Goal: Transaction & Acquisition: Subscribe to service/newsletter

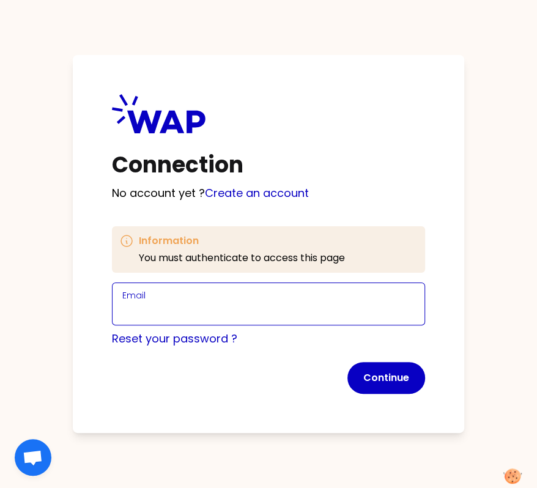
click at [233, 308] on input "Email" at bounding box center [268, 311] width 292 height 17
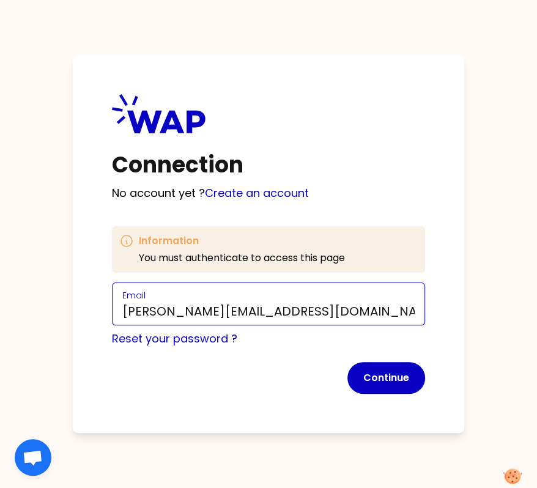
drag, startPoint x: 210, startPoint y: 311, endPoint x: 239, endPoint y: 319, distance: 29.7
click at [210, 311] on input "[PERSON_NAME][EMAIL_ADDRESS][DOMAIN_NAME]" at bounding box center [268, 311] width 292 height 17
type input "[PERSON_NAME][EMAIL_ADDRESS][DOMAIN_NAME]"
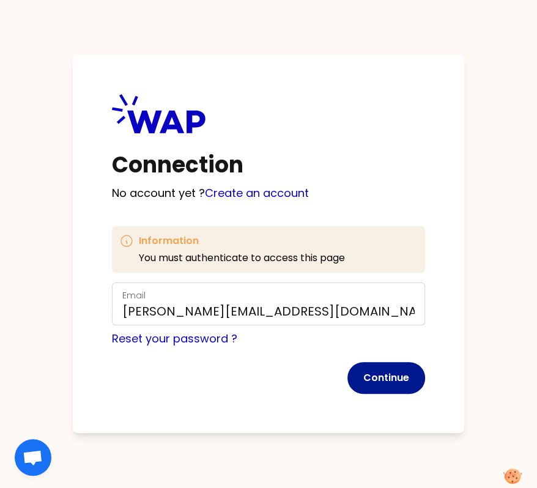
click at [391, 365] on button "Continue" at bounding box center [386, 378] width 78 height 32
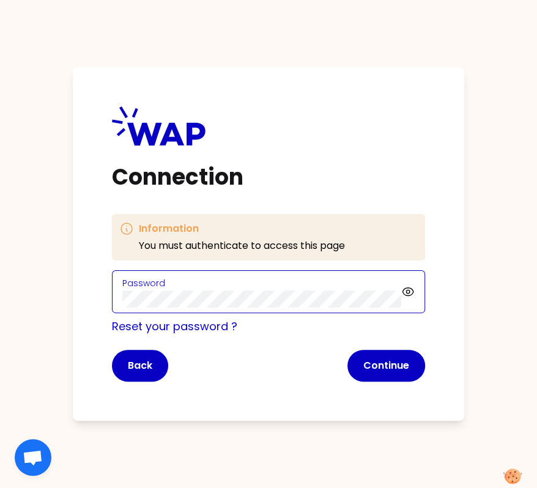
click button "Continue" at bounding box center [386, 366] width 78 height 32
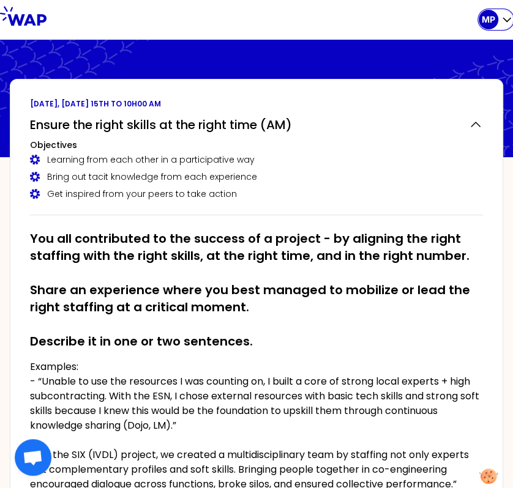
click at [491, 16] on p "MP" at bounding box center [487, 19] width 13 height 12
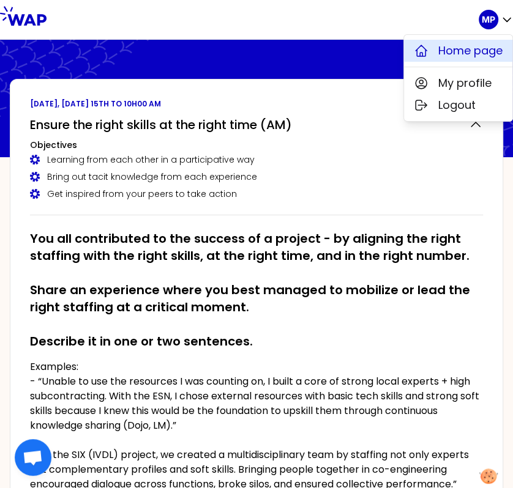
click at [463, 55] on span "Home page" at bounding box center [470, 50] width 64 height 17
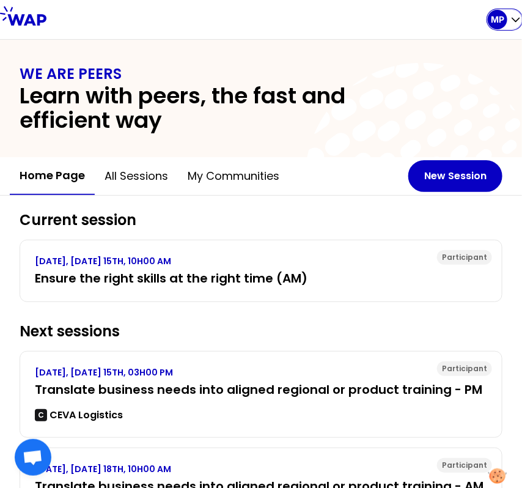
click at [489, 22] on div "MP" at bounding box center [498, 20] width 20 height 20
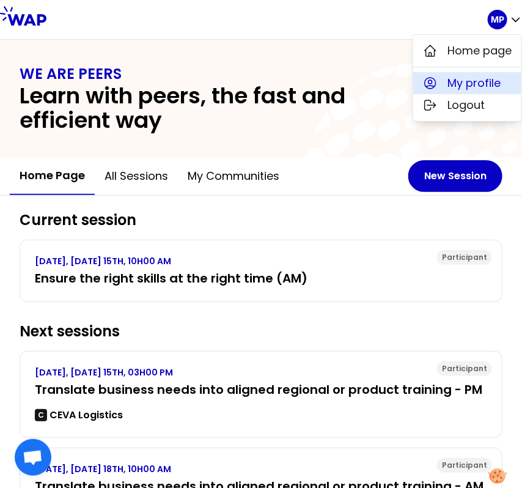
click at [484, 81] on span "My profile" at bounding box center [474, 83] width 53 height 17
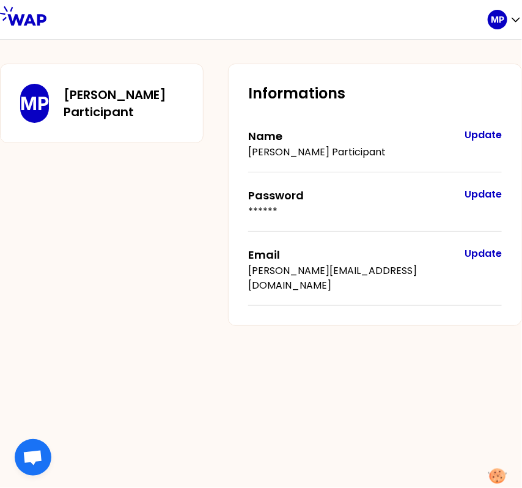
click at [488, 131] on button "Update" at bounding box center [483, 135] width 37 height 15
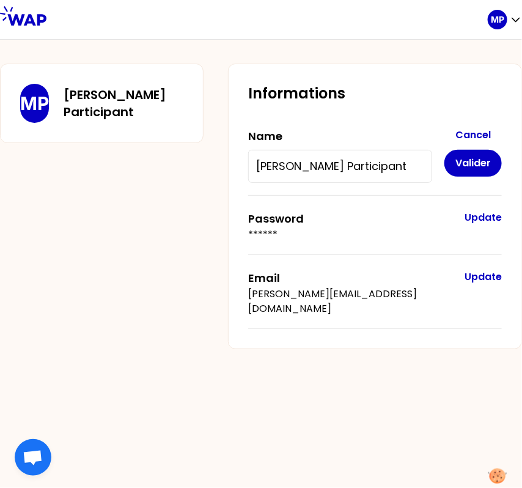
click at [380, 166] on input "[PERSON_NAME] Participant" at bounding box center [340, 166] width 168 height 17
type input "[PERSON_NAME]"
click at [472, 138] on button "Cancel" at bounding box center [473, 135] width 57 height 15
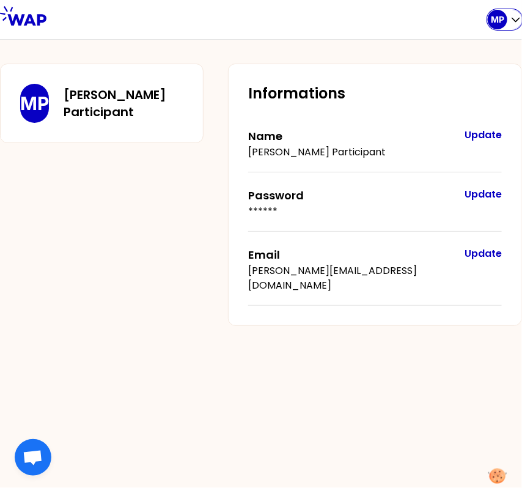
click at [499, 17] on p "MP" at bounding box center [497, 19] width 13 height 12
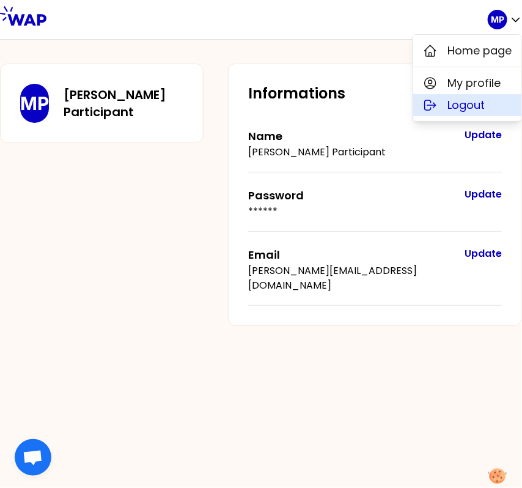
click at [462, 103] on span "Logout" at bounding box center [466, 105] width 37 height 17
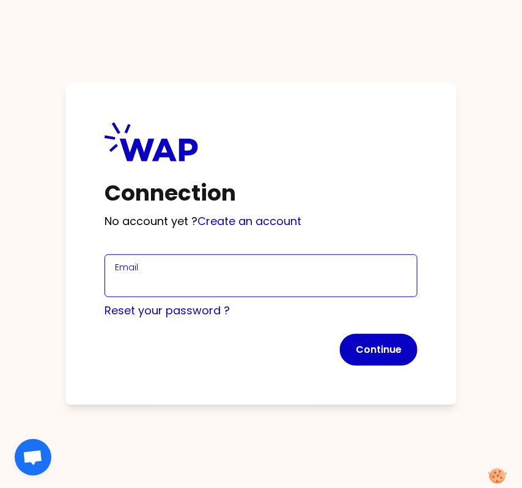
click at [182, 276] on input "Email" at bounding box center [261, 283] width 292 height 17
paste input "[PERSON_NAME][EMAIL_ADDRESS][DOMAIN_NAME]"
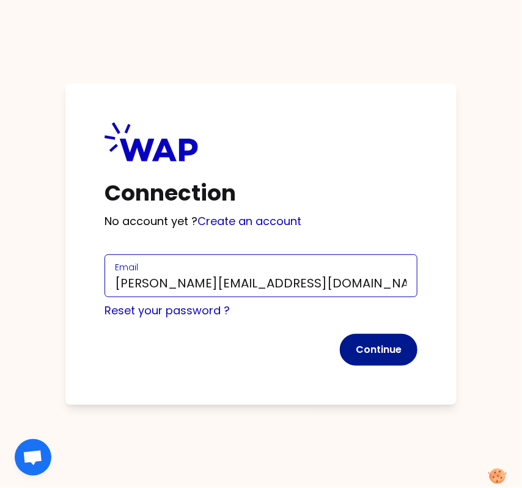
type input "[PERSON_NAME][EMAIL_ADDRESS][DOMAIN_NAME]"
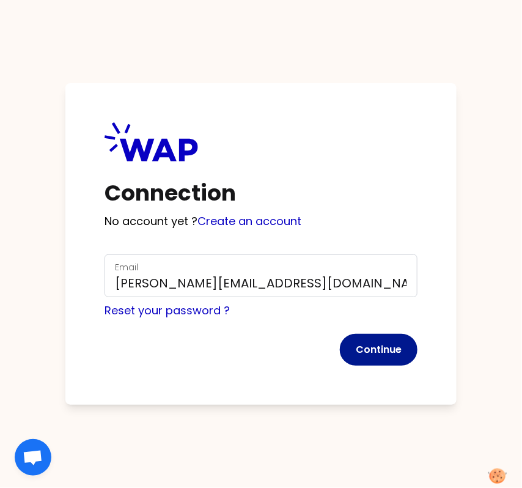
click at [367, 345] on button "Continue" at bounding box center [379, 350] width 78 height 32
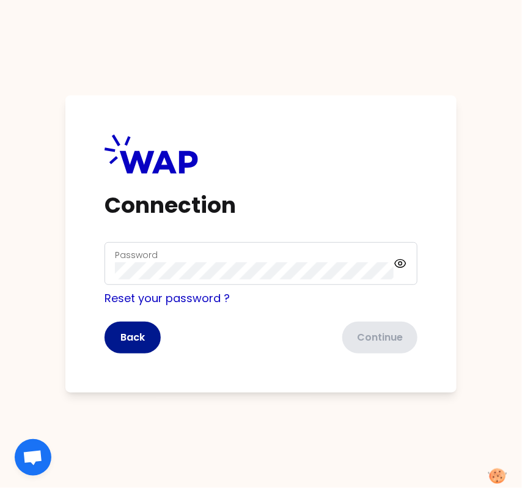
click at [139, 339] on button "Back" at bounding box center [133, 338] width 56 height 32
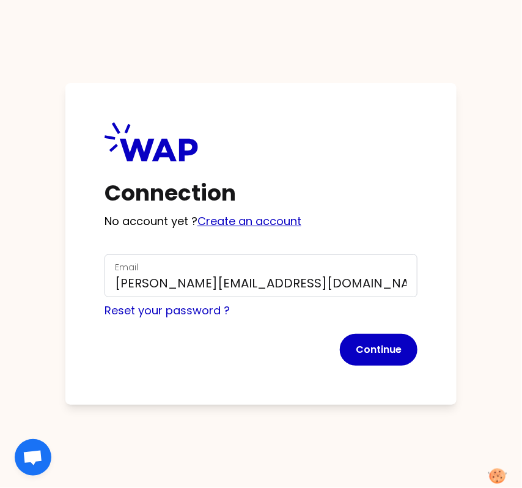
click at [270, 224] on link "Create an account" at bounding box center [250, 220] width 104 height 15
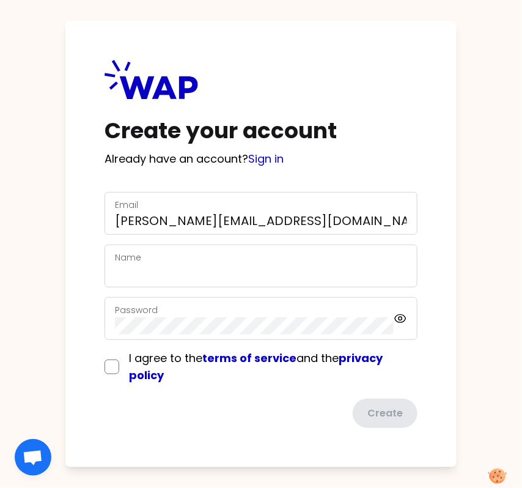
click at [238, 264] on div "Name" at bounding box center [261, 266] width 292 height 32
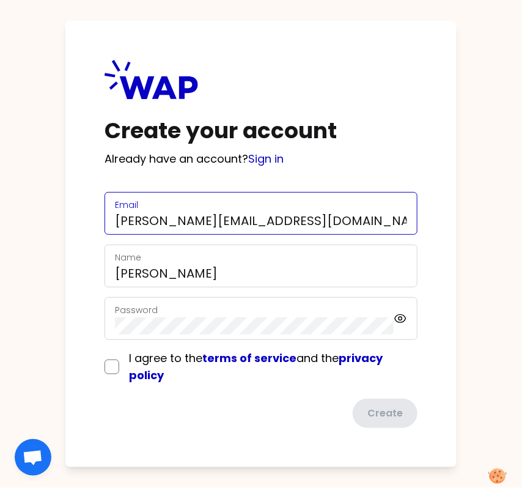
click at [173, 223] on input "[PERSON_NAME][EMAIL_ADDRESS][DOMAIN_NAME]" at bounding box center [261, 220] width 292 height 17
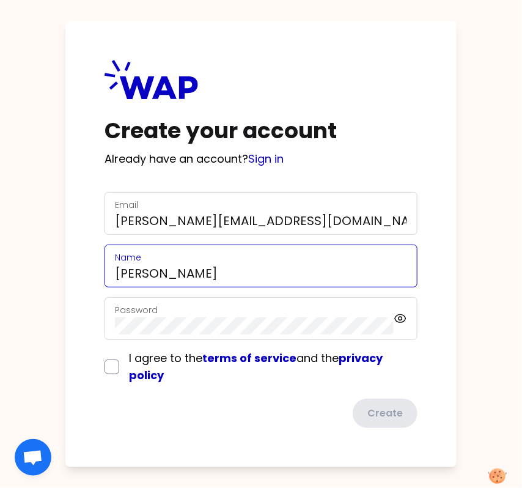
click at [209, 271] on input "[PERSON_NAME]" at bounding box center [261, 273] width 292 height 17
paste input "ferriere"
click at [157, 273] on input "[PERSON_NAME]" at bounding box center [261, 273] width 292 height 17
type input "[PERSON_NAME]"
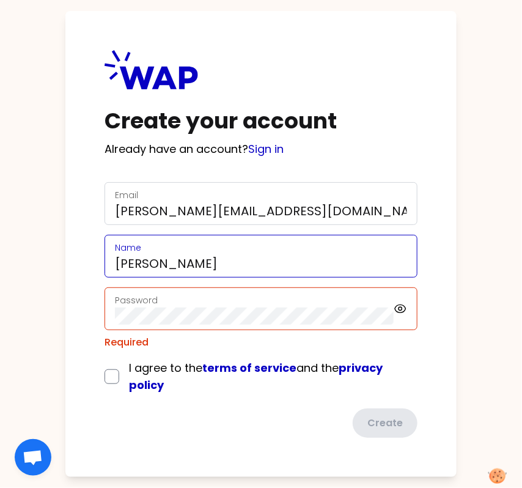
drag, startPoint x: 212, startPoint y: 277, endPoint x: 67, endPoint y: 269, distance: 145.2
click at [67, 269] on div "Create your account Already have an account? Sign in Email [PERSON_NAME][EMAIL_…" at bounding box center [260, 244] width 391 height 466
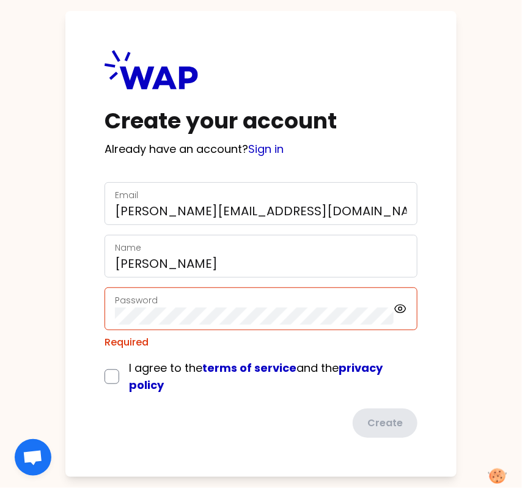
click at [202, 305] on div "Password" at bounding box center [254, 309] width 279 height 32
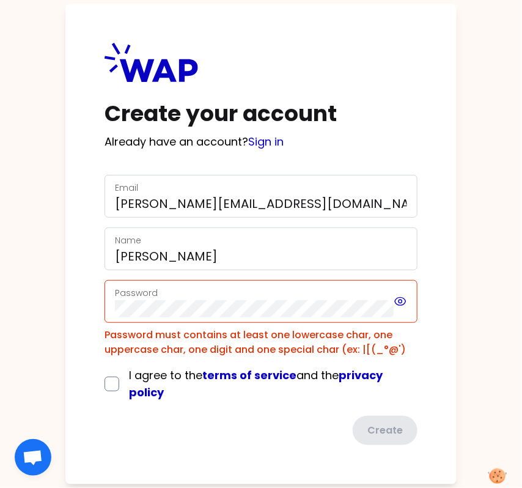
click at [398, 300] on icon at bounding box center [400, 301] width 13 height 15
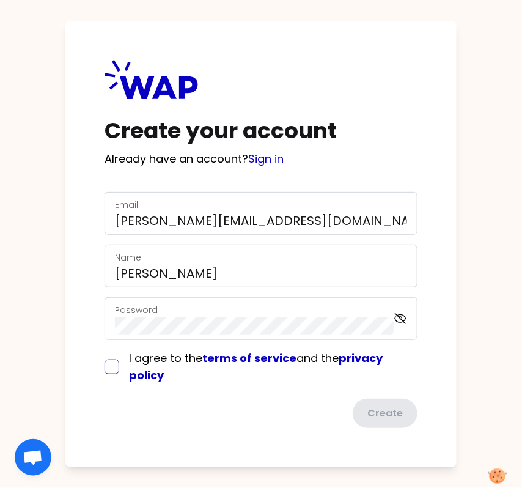
click at [111, 364] on input "checkbox" at bounding box center [112, 367] width 15 height 15
checkbox input "true"
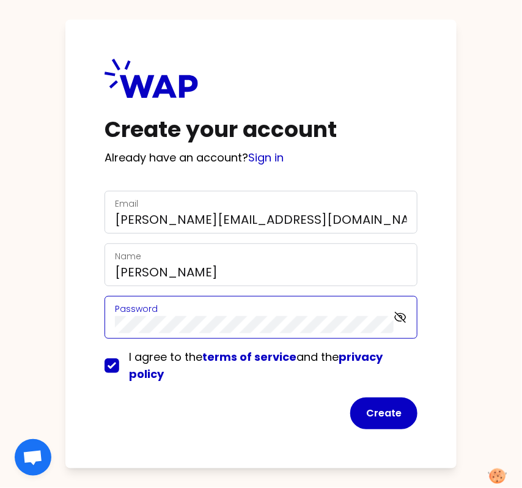
click at [81, 324] on div "Create your account Already have an account? Sign in Email [PERSON_NAME][EMAIL_…" at bounding box center [260, 244] width 391 height 449
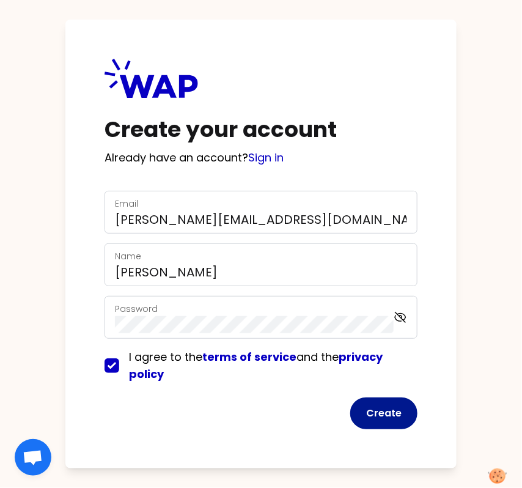
click at [384, 415] on button "Create" at bounding box center [383, 414] width 67 height 32
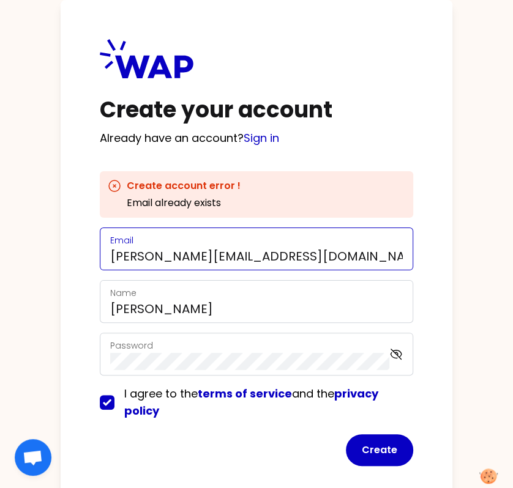
click at [184, 254] on input "[PERSON_NAME][EMAIL_ADDRESS][DOMAIN_NAME]" at bounding box center [256, 256] width 292 height 17
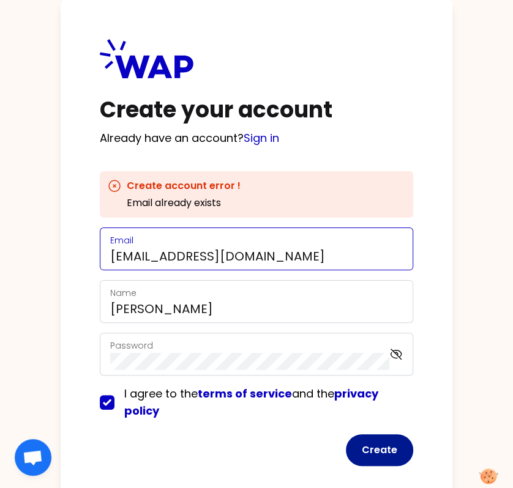
type input "[EMAIL_ADDRESS][DOMAIN_NAME]"
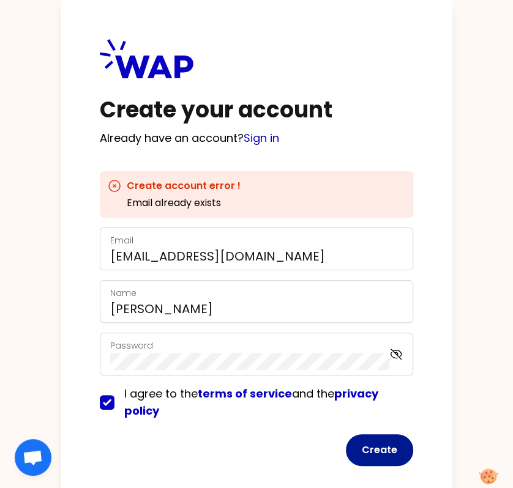
click at [368, 442] on button "Create" at bounding box center [379, 450] width 67 height 32
